Goal: Task Accomplishment & Management: Use online tool/utility

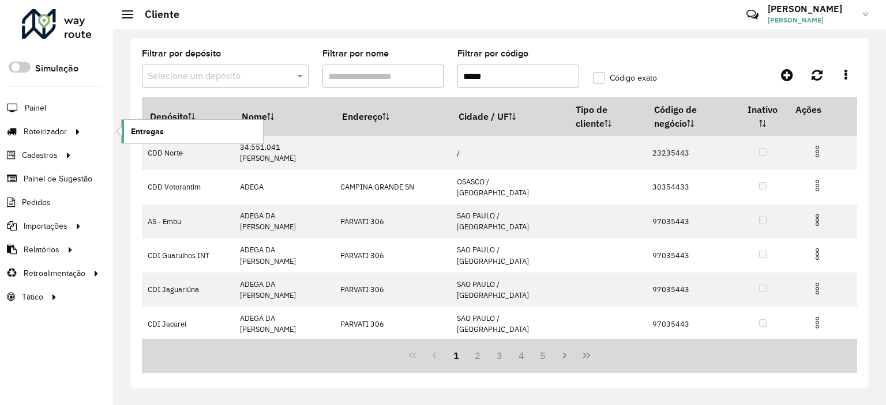
click at [141, 131] on span "Entregas" at bounding box center [147, 132] width 33 height 12
click at [136, 132] on span "Entregas" at bounding box center [147, 132] width 33 height 12
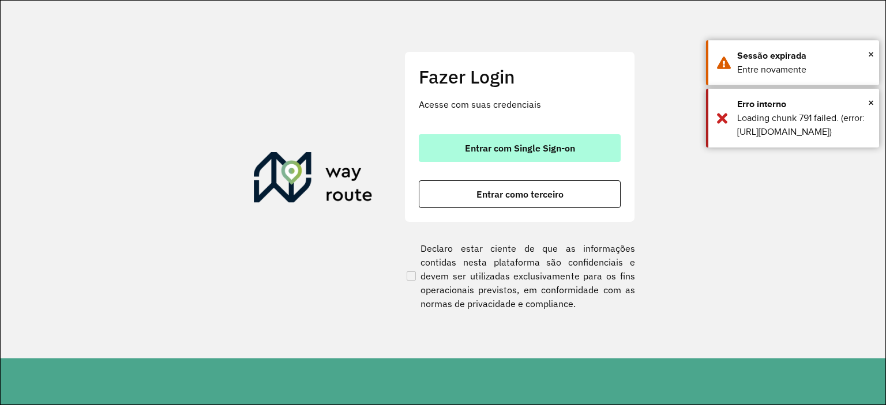
click at [489, 149] on span "Entrar com Single Sign-on" at bounding box center [520, 148] width 110 height 9
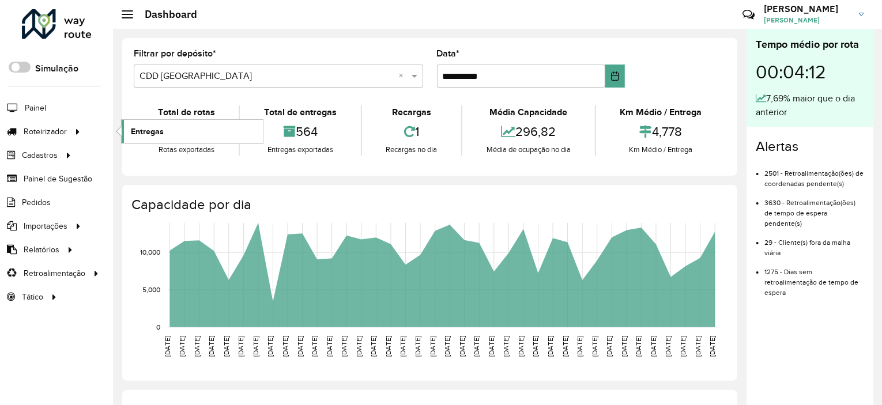
click at [187, 126] on link "Entregas" at bounding box center [192, 131] width 141 height 23
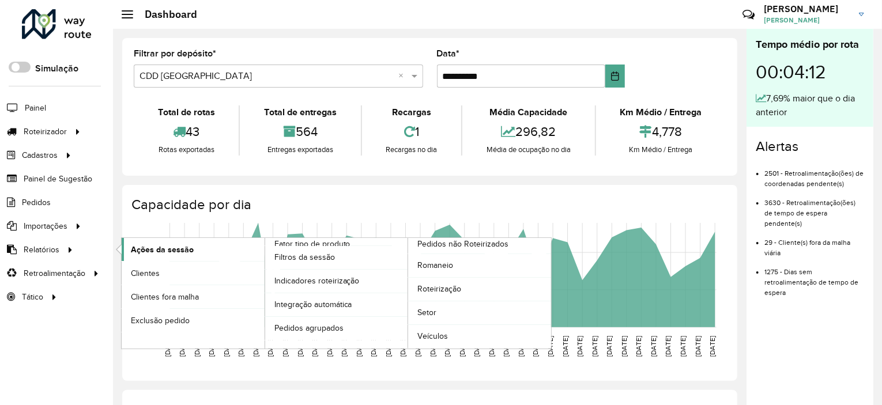
click at [208, 247] on link "Ações da sessão" at bounding box center [193, 249] width 143 height 23
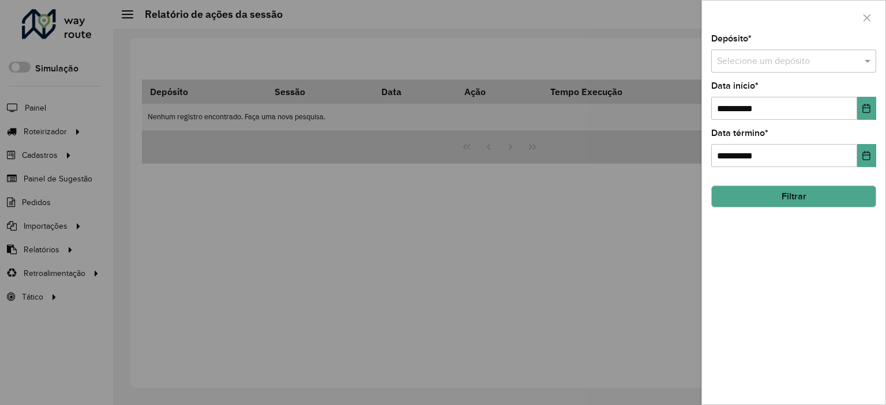
click at [733, 71] on div "Selecione um depósito" at bounding box center [793, 61] width 165 height 23
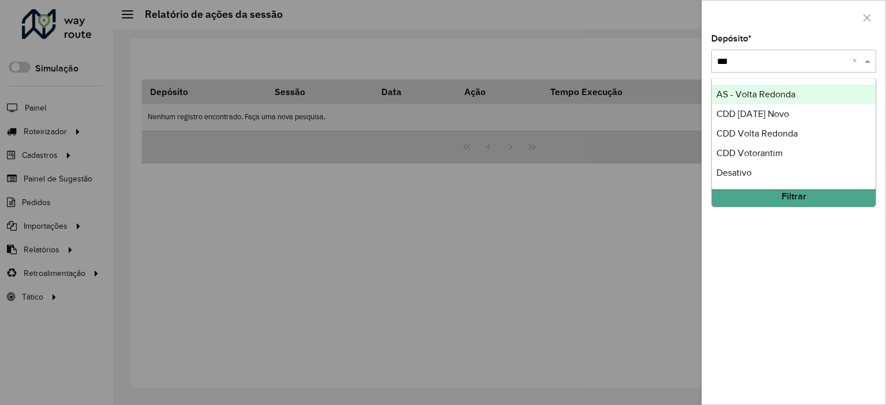
type input "****"
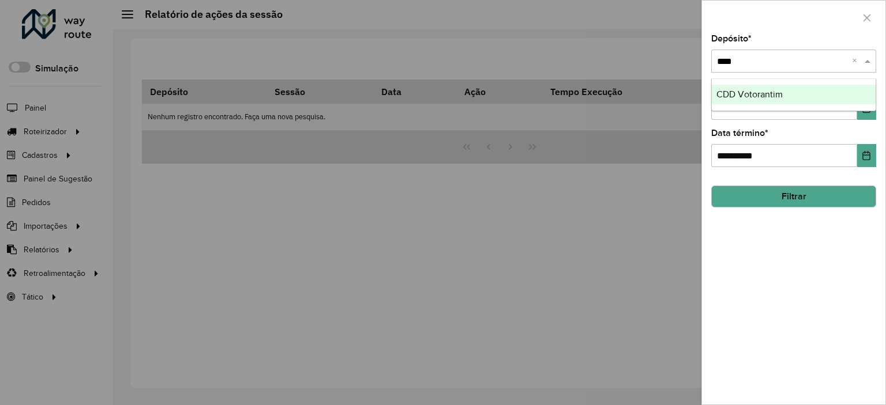
click at [777, 78] on ng-dropdown-panel "CDD Votorantim" at bounding box center [793, 94] width 165 height 33
click at [793, 94] on div "CDD Votorantim" at bounding box center [794, 95] width 164 height 20
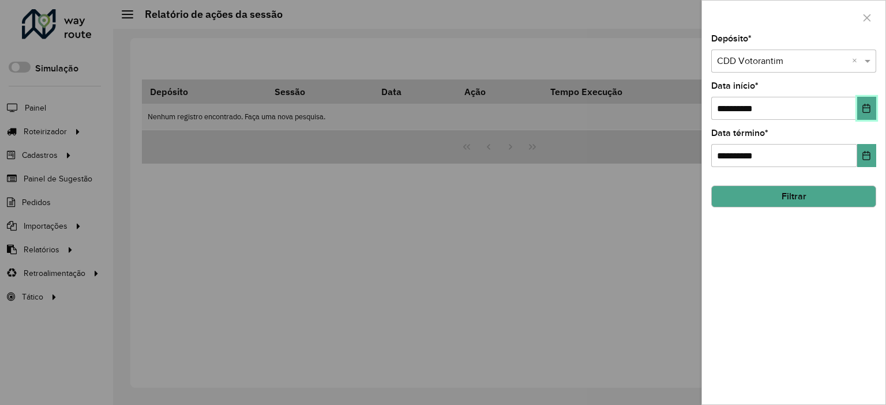
click at [863, 117] on button "Choose Date" at bounding box center [866, 108] width 19 height 23
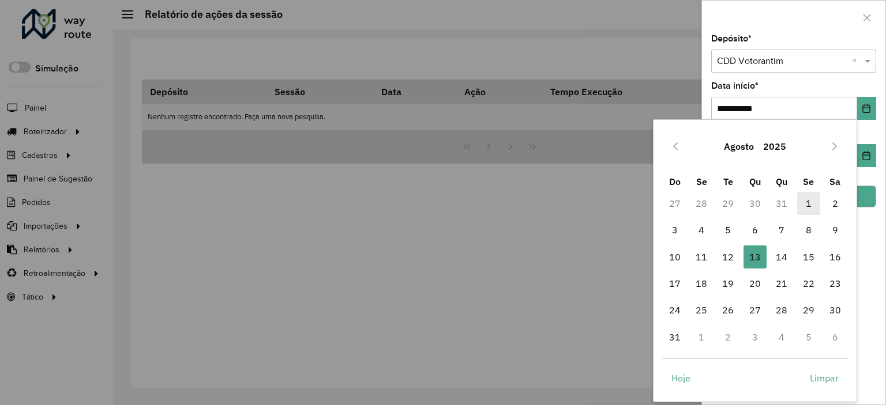
click at [815, 208] on span "1" at bounding box center [808, 203] width 23 height 23
type input "**********"
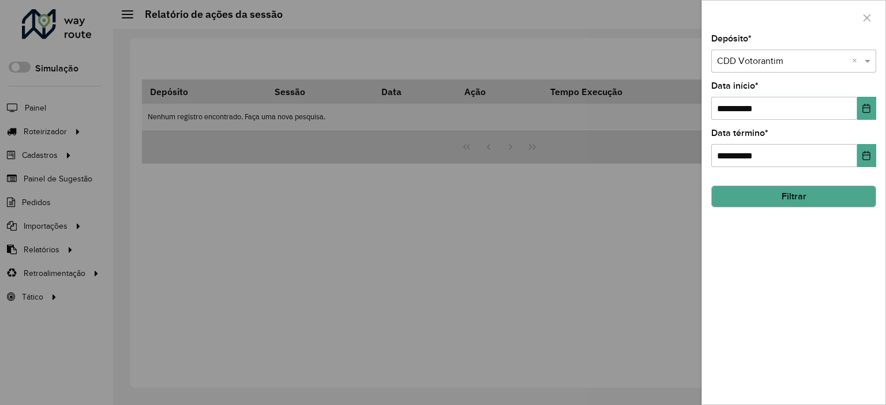
click at [841, 193] on button "Filtrar" at bounding box center [793, 197] width 165 height 22
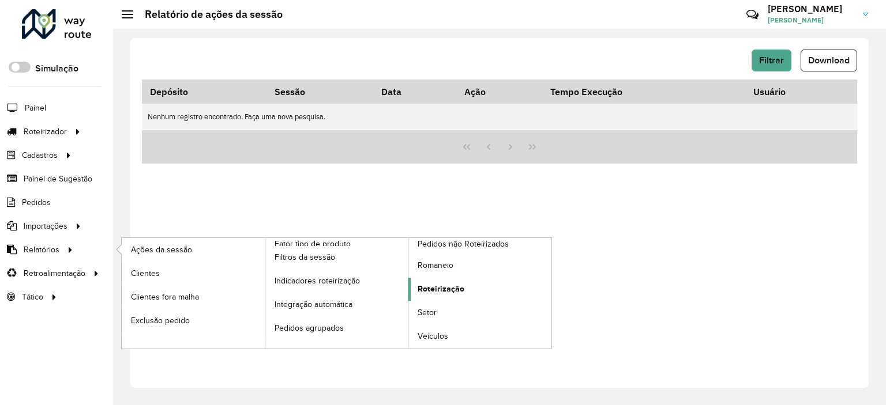
click at [458, 283] on span "Roteirização" at bounding box center [440, 289] width 47 height 12
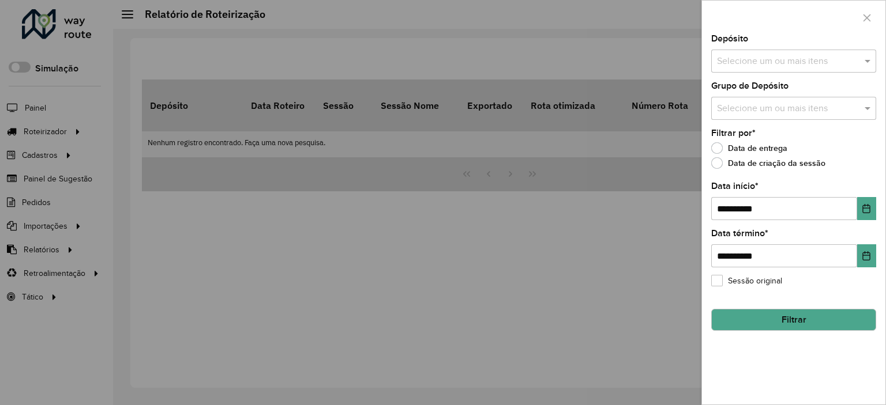
click at [753, 63] on input "text" at bounding box center [788, 62] width 148 height 14
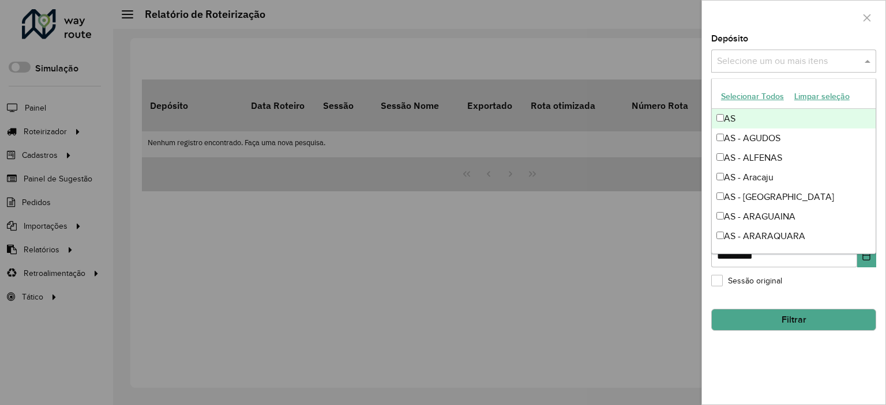
click at [753, 63] on input "text" at bounding box center [788, 62] width 148 height 14
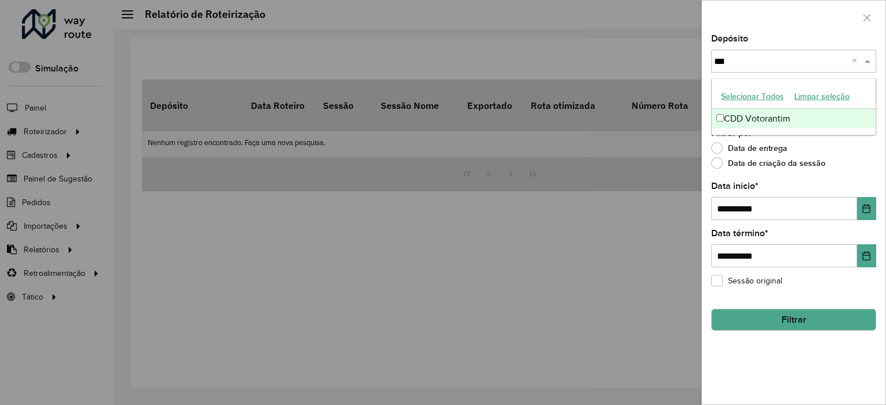
type input "****"
click at [760, 122] on div "CDD Votorantim" at bounding box center [794, 119] width 164 height 20
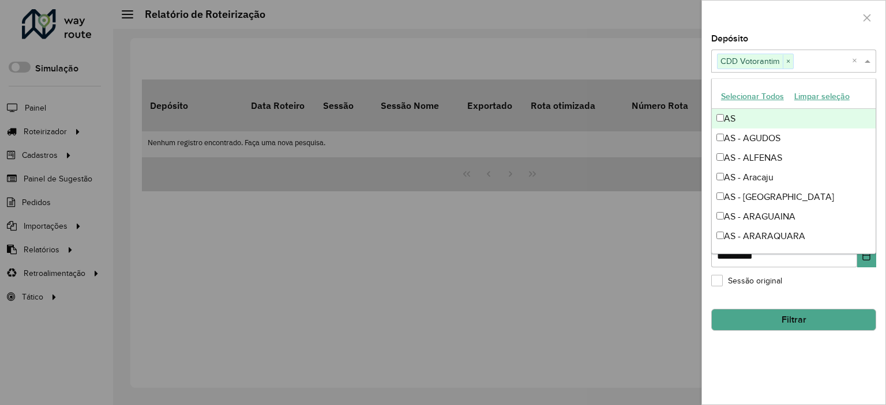
click at [759, 20] on div at bounding box center [793, 18] width 183 height 34
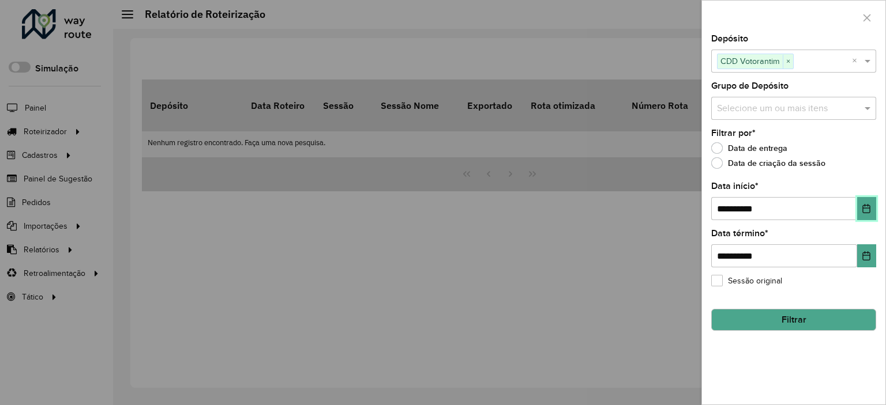
click at [865, 211] on icon "Choose Date" at bounding box center [866, 208] width 9 height 9
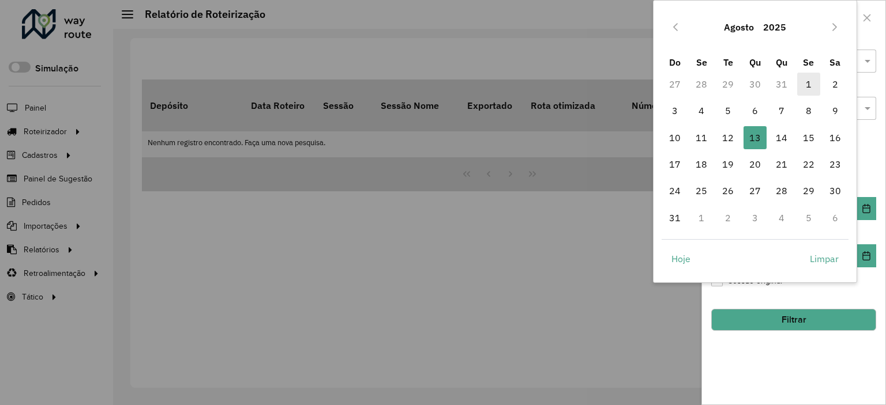
click at [803, 85] on span "1" at bounding box center [808, 84] width 23 height 23
type input "**********"
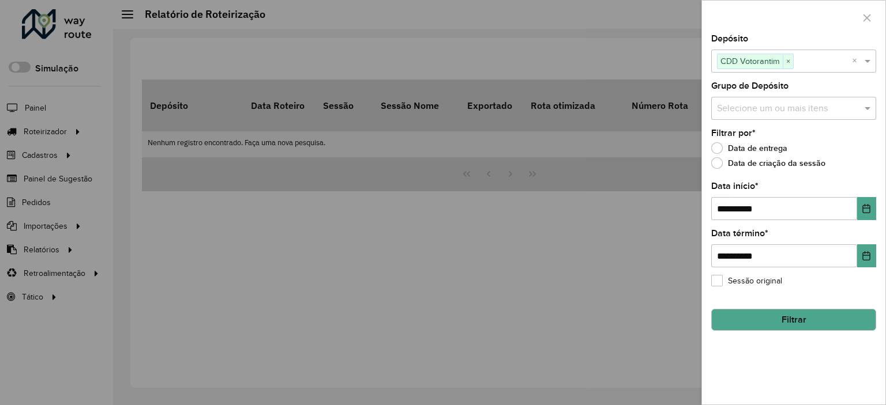
click at [781, 316] on button "Filtrar" at bounding box center [793, 320] width 165 height 22
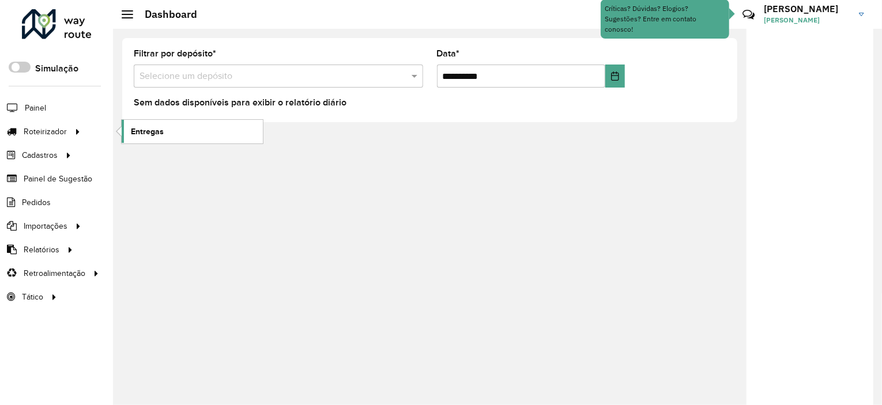
click at [189, 122] on link "Entregas" at bounding box center [192, 131] width 141 height 23
